Goal: Entertainment & Leisure: Browse casually

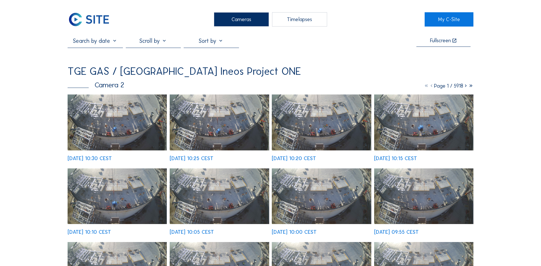
click at [115, 125] on img at bounding box center [117, 122] width 99 height 56
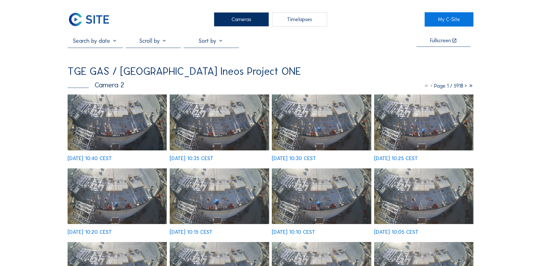
click at [127, 135] on img at bounding box center [117, 122] width 99 height 56
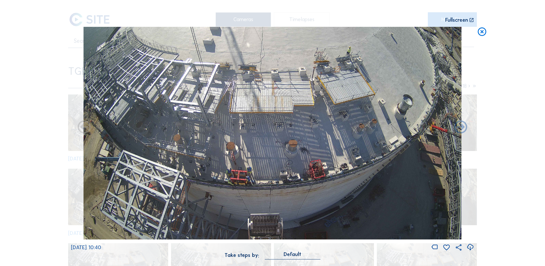
click at [471, 249] on icon at bounding box center [470, 246] width 8 height 9
click at [517, 72] on div "Scroll to travel through time | Press 'Alt' Button + Scroll to Zoom | Click and…" at bounding box center [272, 133] width 545 height 266
click at [482, 34] on icon at bounding box center [482, 32] width 10 height 11
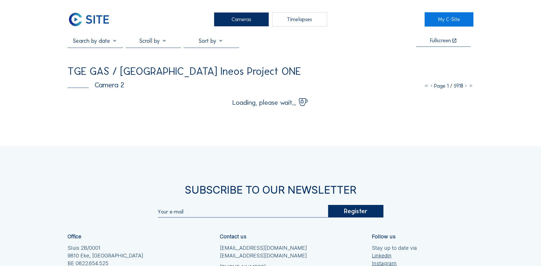
click at [19, 73] on div "Cameras Timelapses My C-Site Fullscreen TGE GAS / Antwerpen Ineos Project ONE C…" at bounding box center [270, 178] width 541 height 356
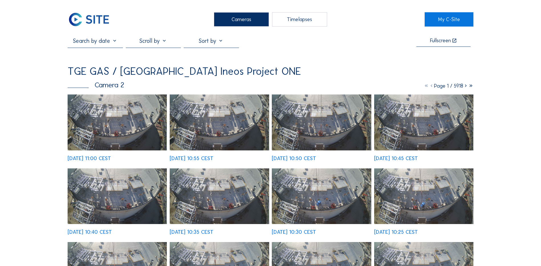
click at [139, 131] on img at bounding box center [117, 122] width 99 height 56
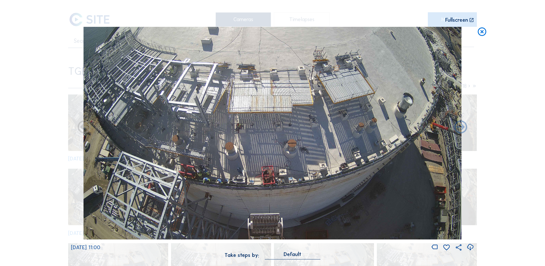
click at [468, 247] on icon at bounding box center [470, 246] width 8 height 9
click at [38, 145] on div "Scroll to travel through time | Press 'Alt' Button + Scroll to Zoom | Click and…" at bounding box center [272, 133] width 545 height 266
click at [482, 30] on icon at bounding box center [482, 32] width 10 height 11
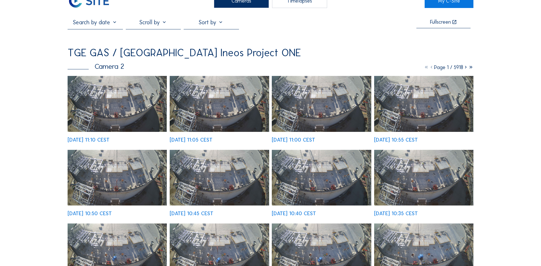
scroll to position [29, 0]
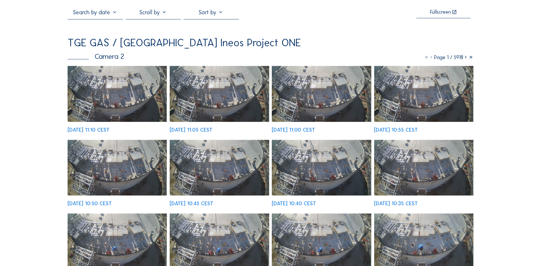
click at [129, 97] on img at bounding box center [117, 94] width 99 height 56
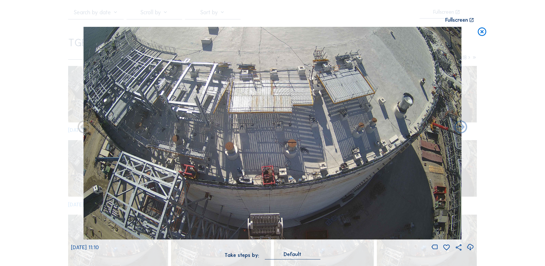
click at [472, 246] on icon at bounding box center [470, 246] width 8 height 9
click at [46, 134] on div "Scroll to travel through time | Press 'Alt' Button + Scroll to Zoom | Click and…" at bounding box center [272, 133] width 545 height 266
click at [485, 33] on icon at bounding box center [482, 32] width 10 height 11
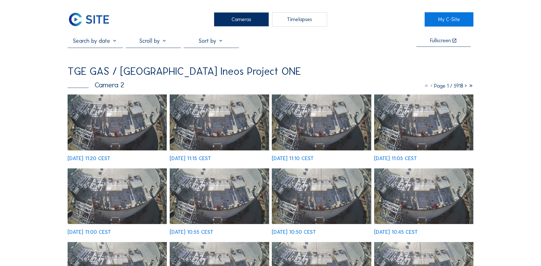
click at [115, 137] on img at bounding box center [117, 122] width 99 height 56
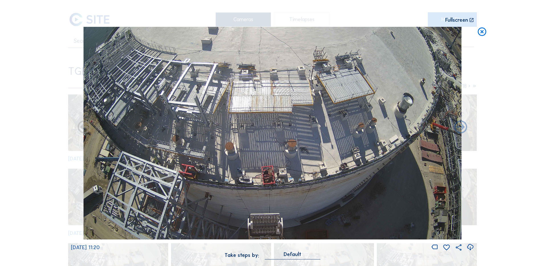
click at [481, 32] on icon at bounding box center [482, 32] width 10 height 11
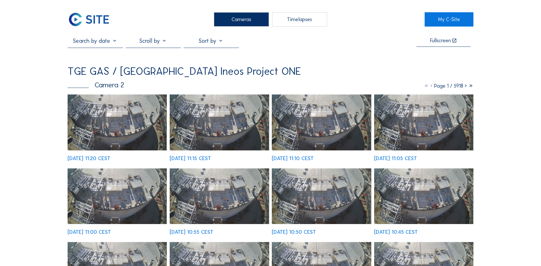
click at [255, 17] on div "Cameras" at bounding box center [241, 19] width 55 height 14
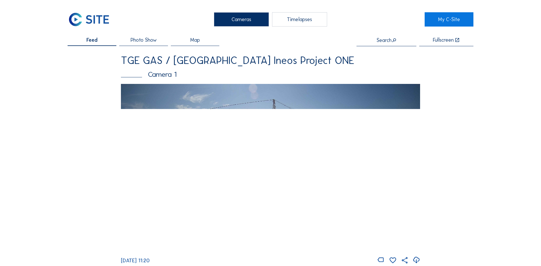
scroll to position [29, 0]
